Goal: Navigation & Orientation: Find specific page/section

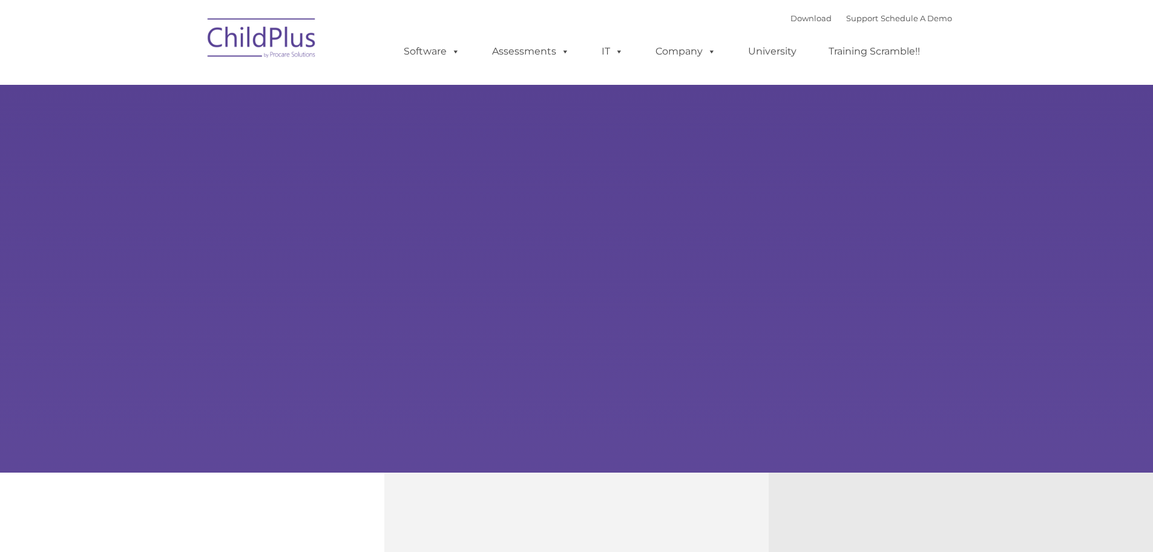
type input ""
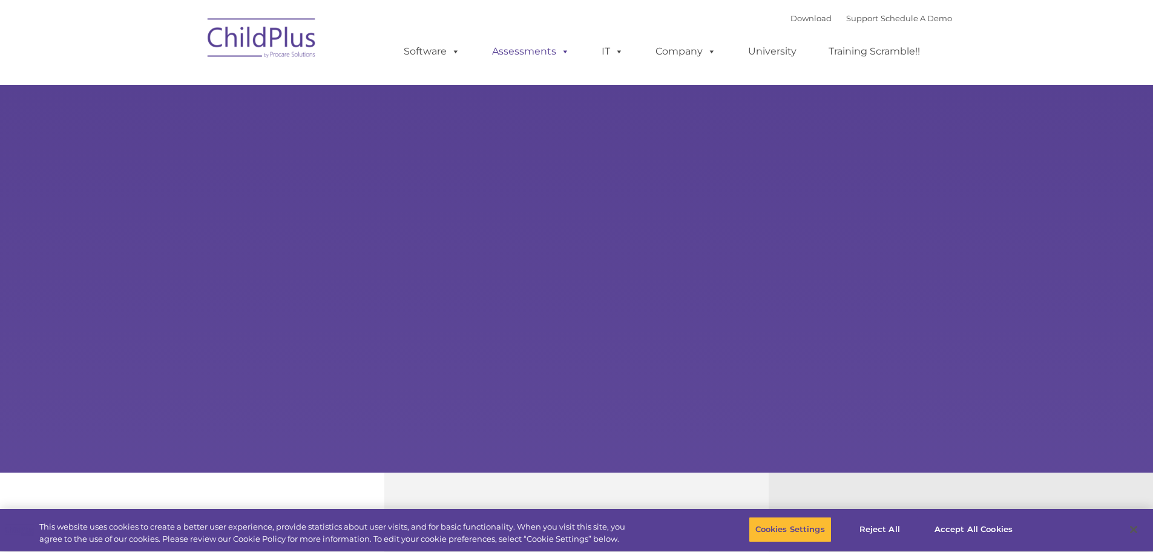
select select "MEDIUM"
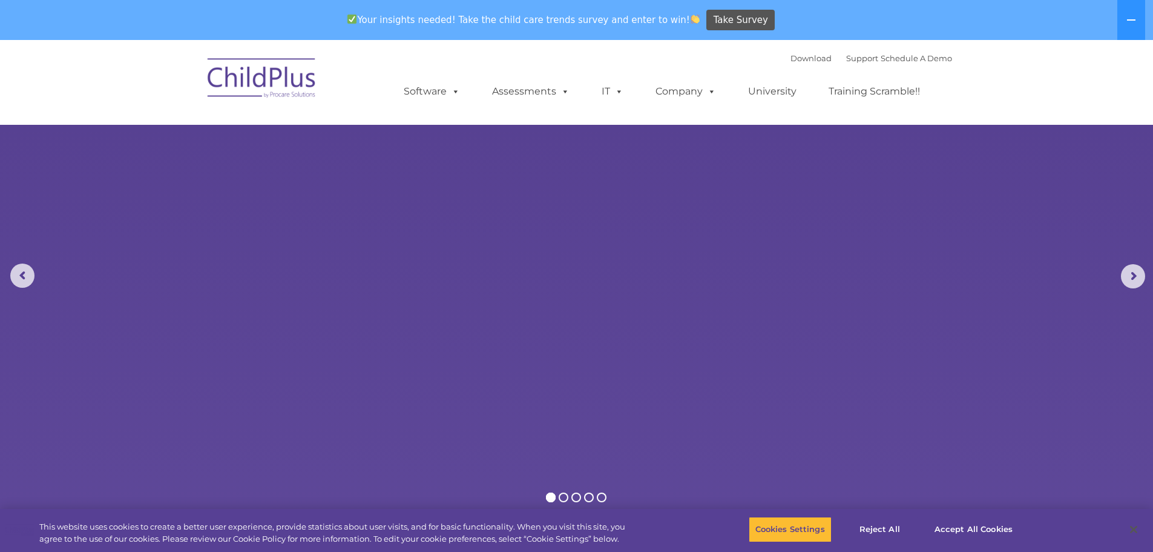
click at [269, 80] on img at bounding box center [262, 80] width 121 height 61
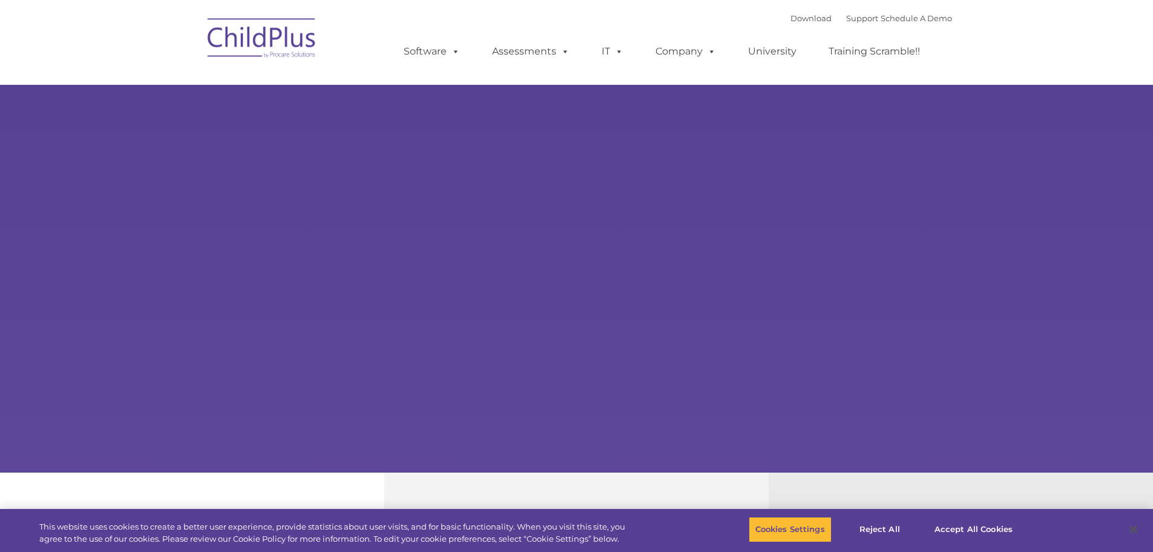
select select "MEDIUM"
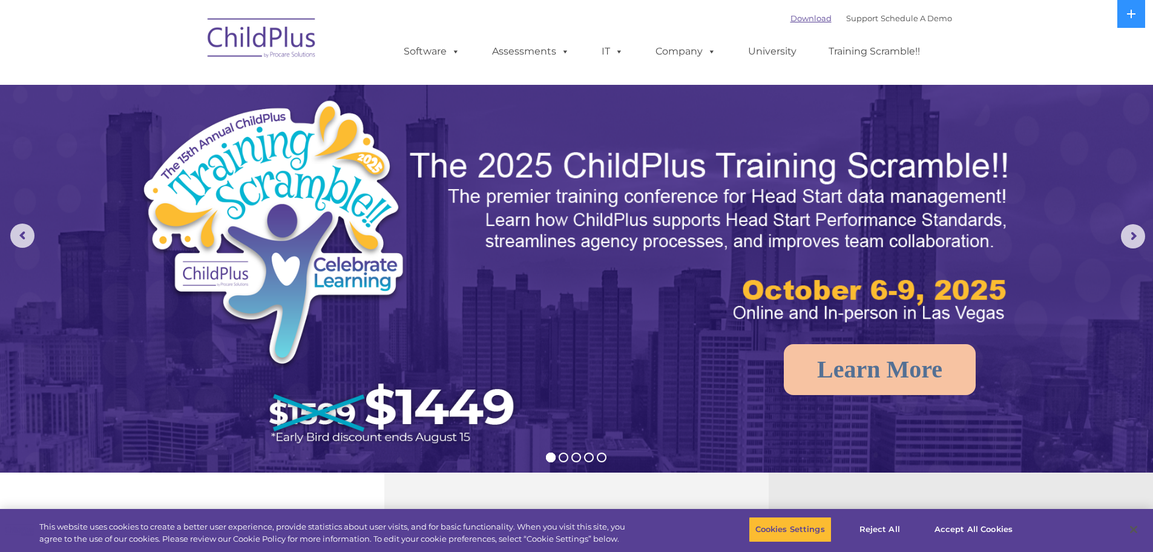
click at [804, 21] on link "Download" at bounding box center [811, 18] width 41 height 10
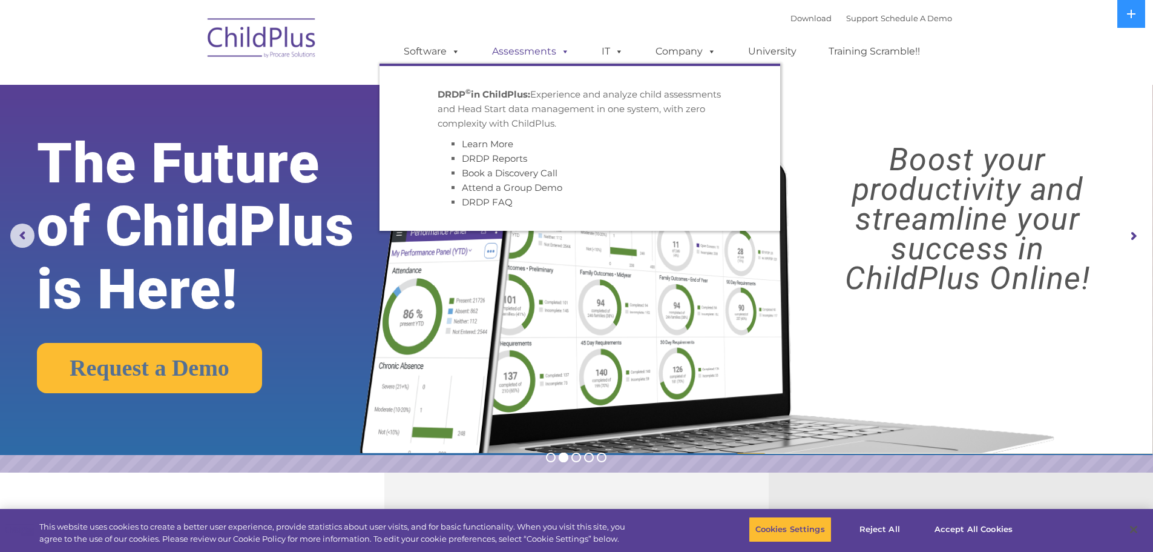
click at [559, 57] on span at bounding box center [562, 51] width 13 height 12
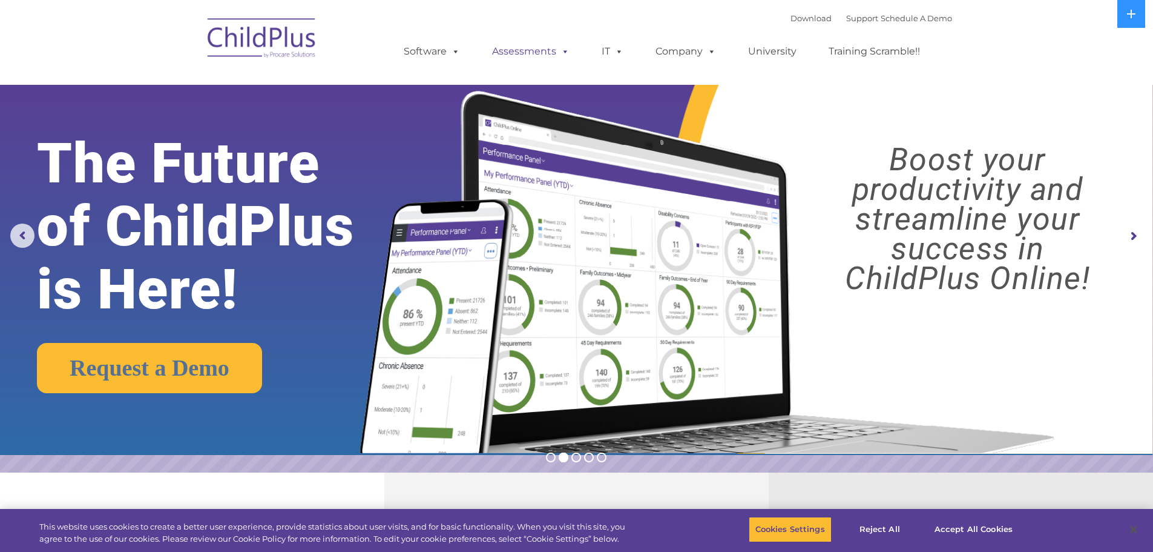
click at [559, 57] on span at bounding box center [562, 51] width 13 height 12
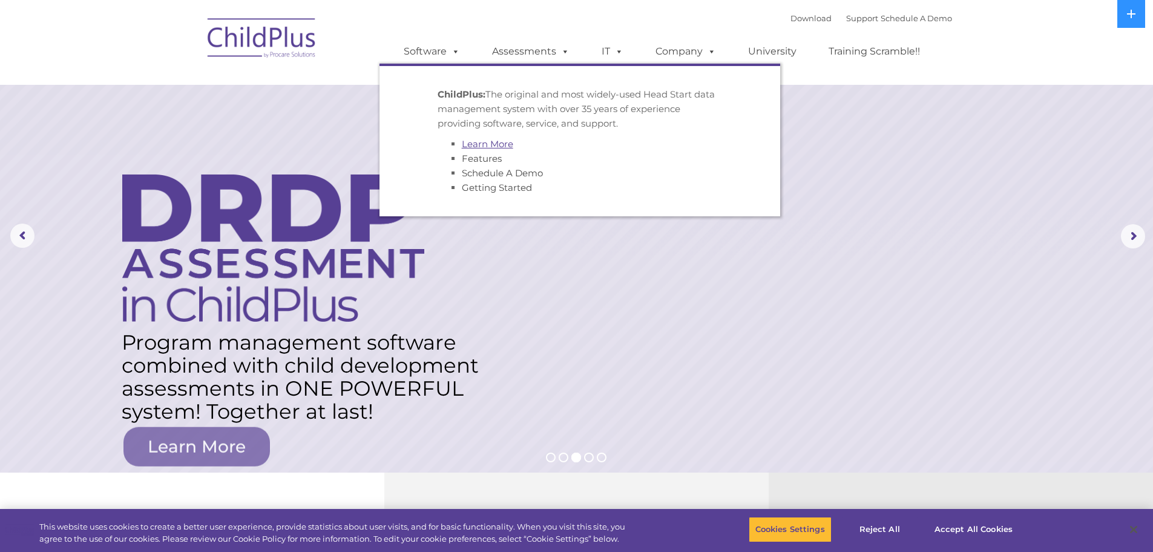
click at [495, 147] on link "Learn More" at bounding box center [487, 144] width 51 height 12
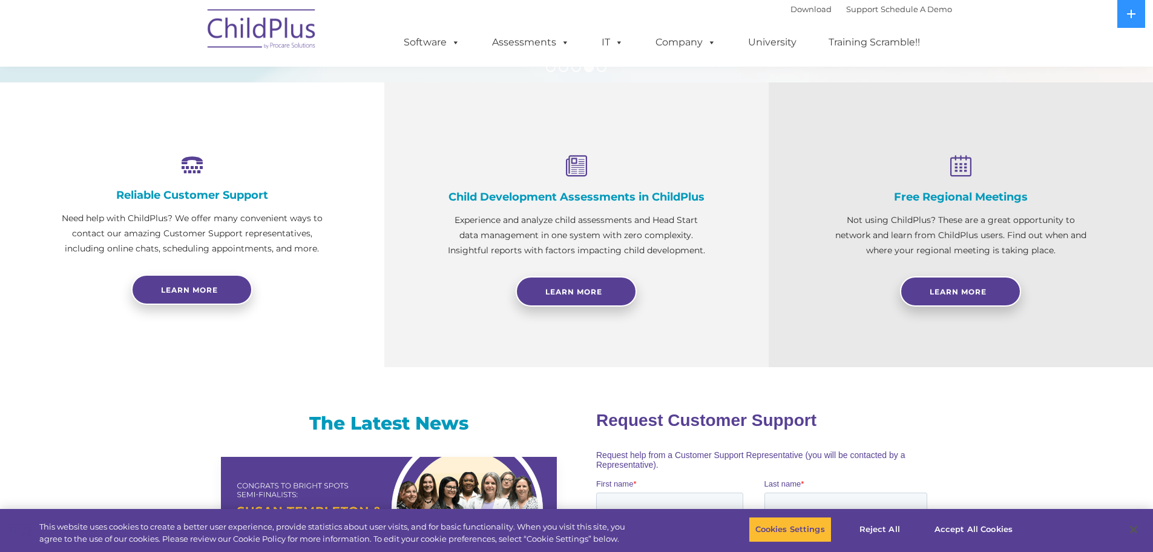
scroll to position [390, 0]
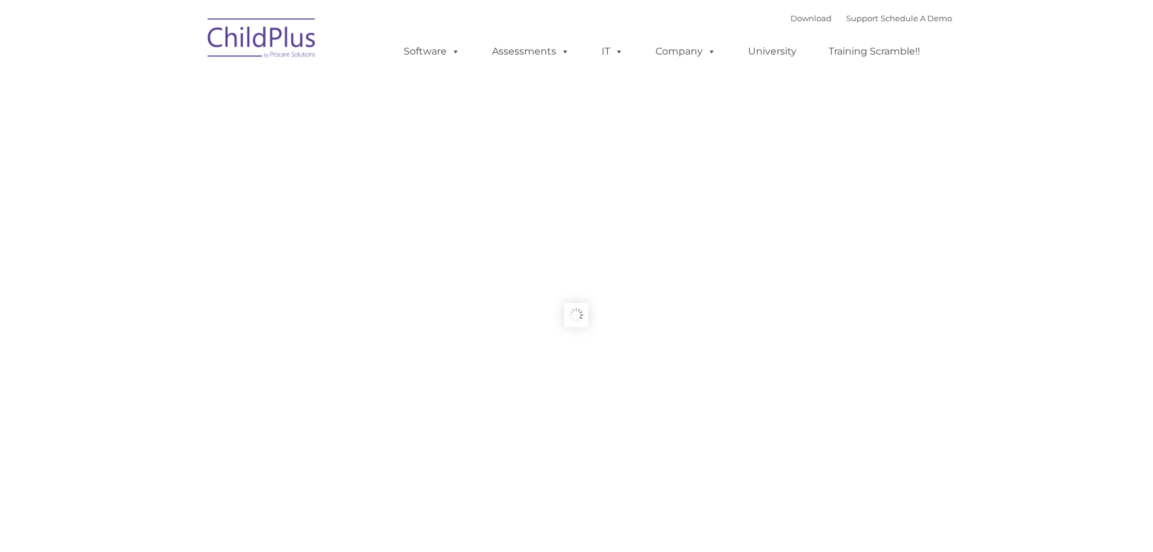
type input ""
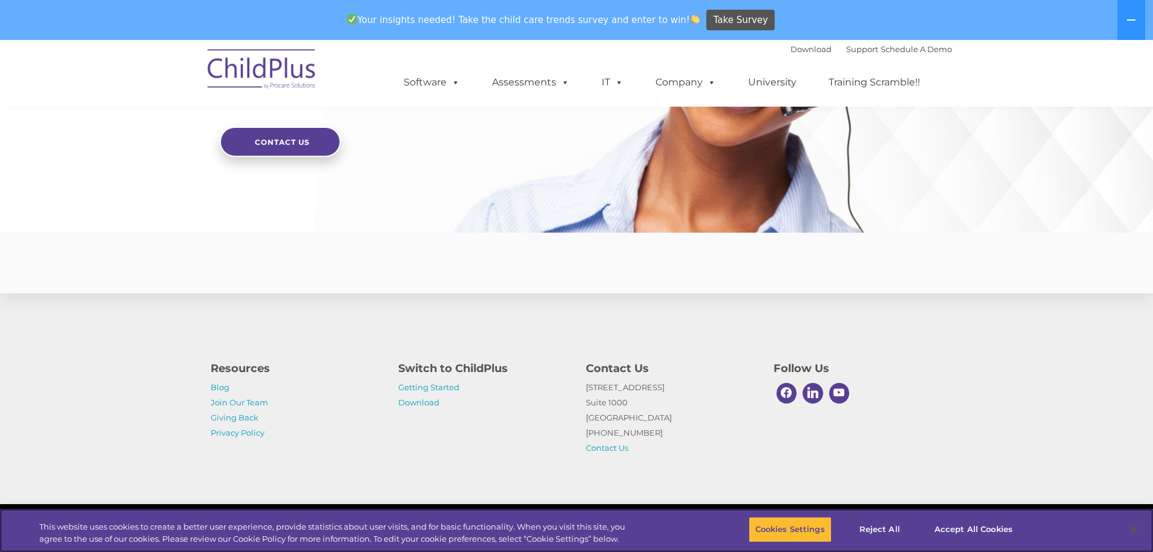
scroll to position [2898, 0]
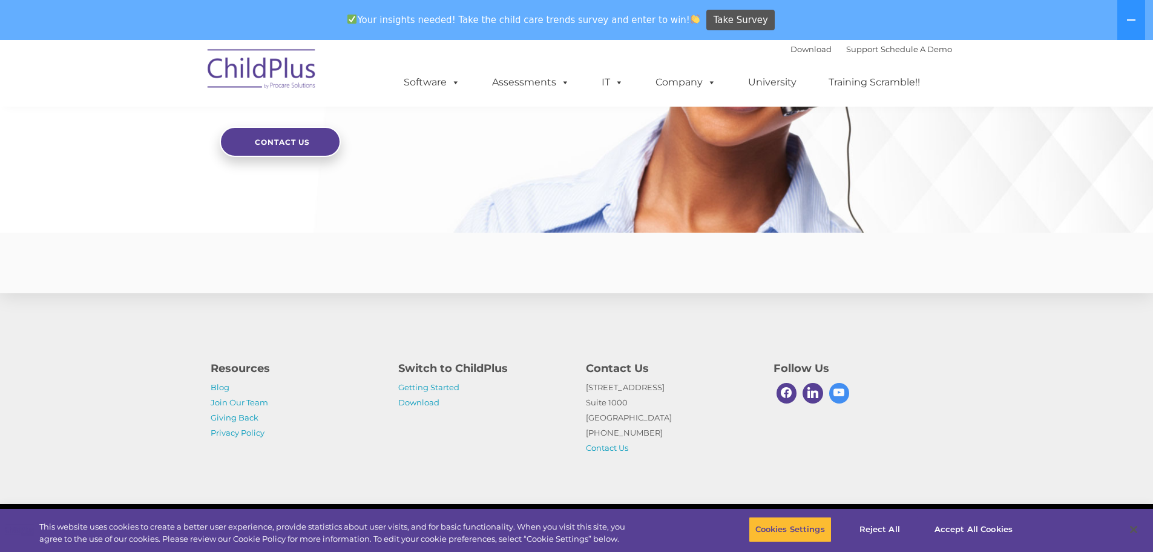
click at [837, 394] on span at bounding box center [839, 393] width 21 height 21
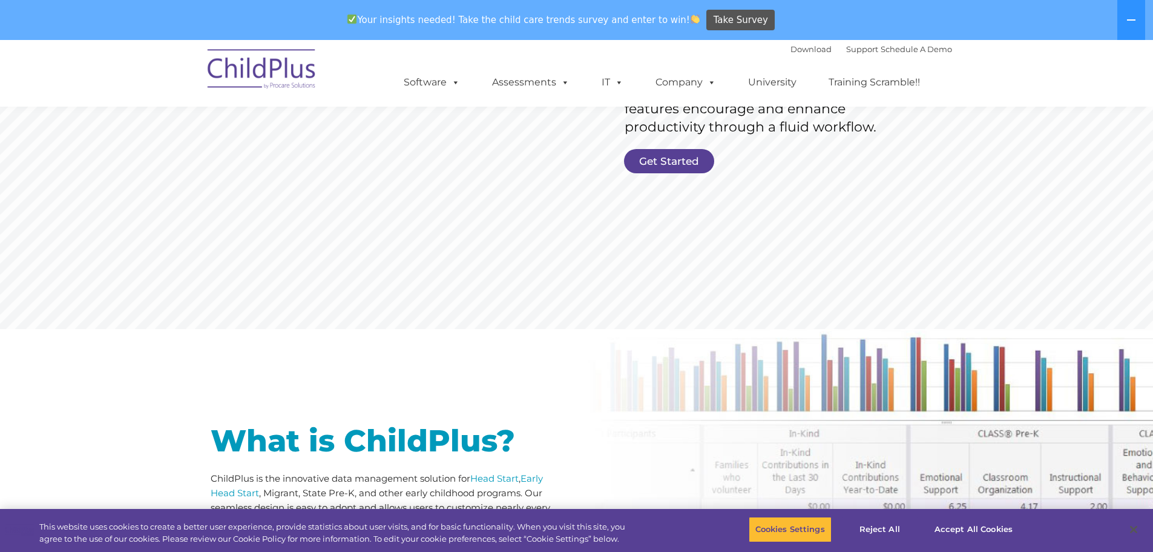
scroll to position [0, 0]
